Goal: Information Seeking & Learning: Find specific fact

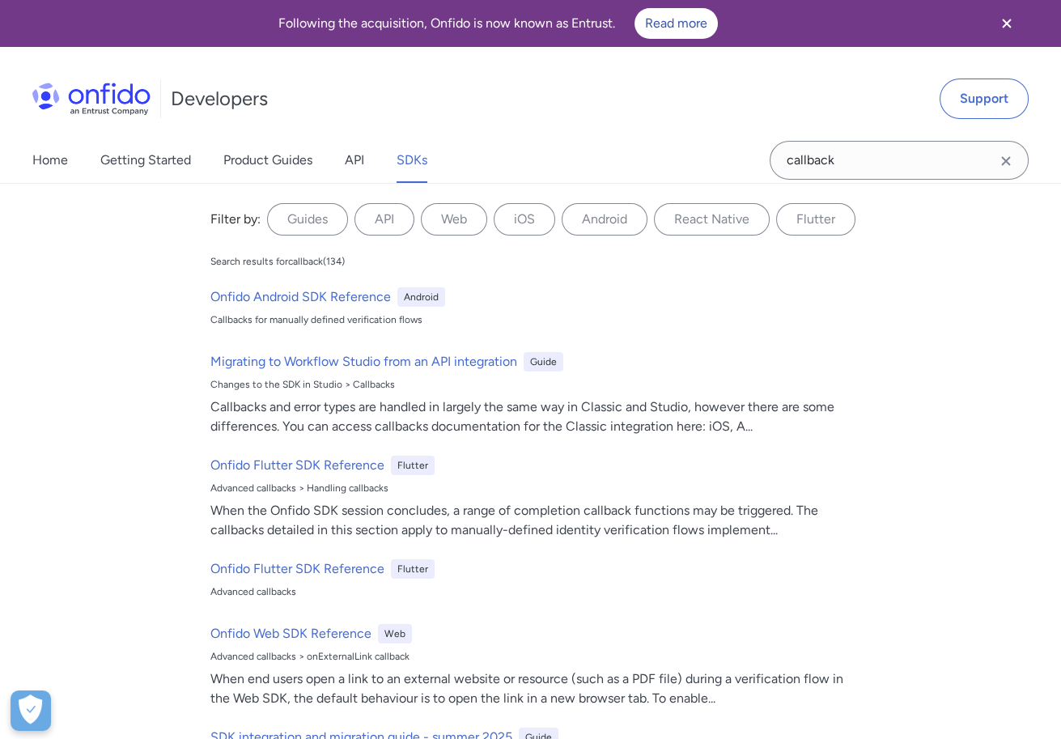
scroll to position [144, 0]
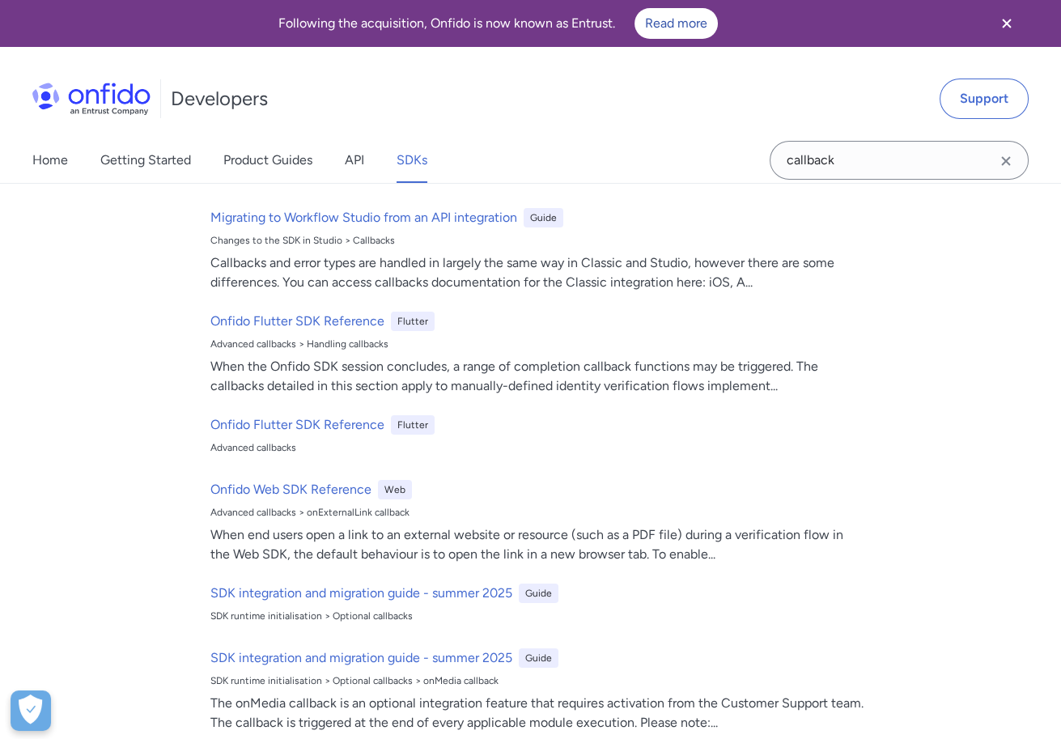
click at [69, 154] on div "Home Getting Started Product Guides API SDKs" at bounding box center [246, 160] width 492 height 45
click at [345, 158] on link "API" at bounding box center [354, 160] width 19 height 45
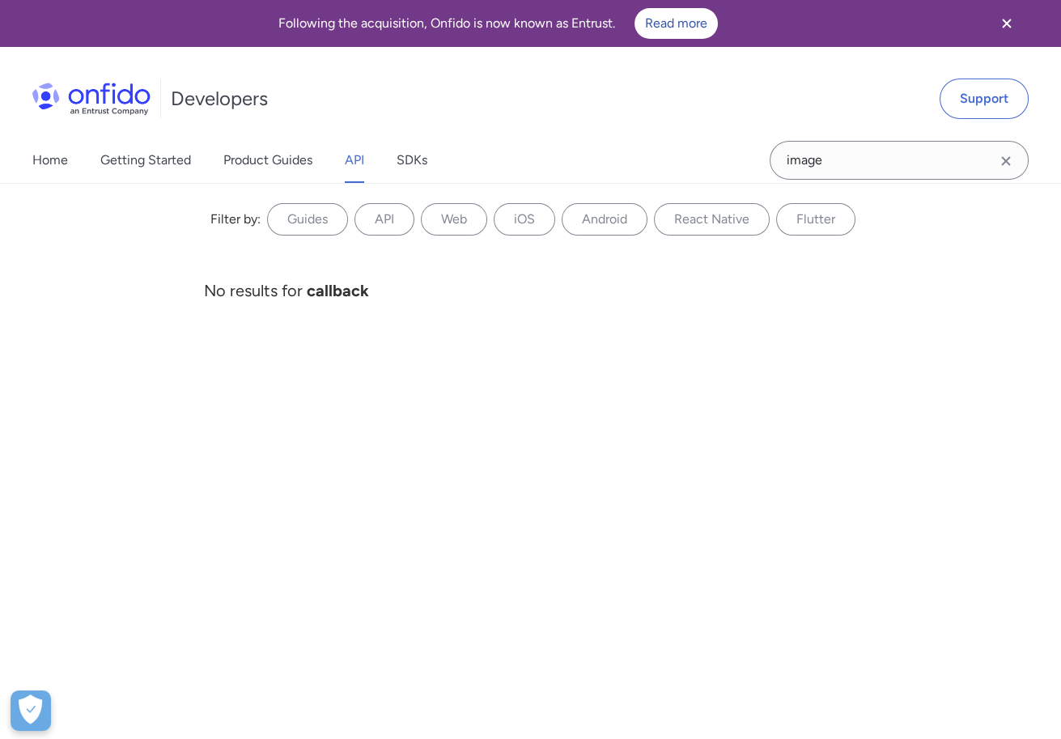
type input "images"
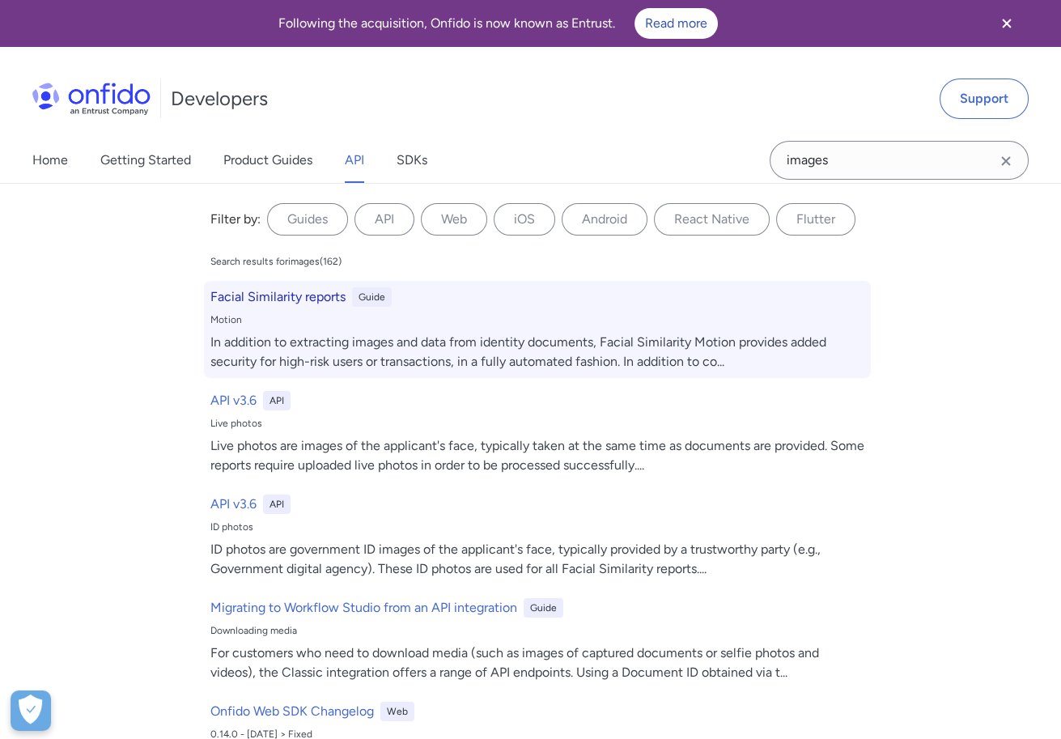
click at [315, 299] on h6 "Facial Similarity reports" at bounding box center [277, 296] width 135 height 19
